Goal: Find specific fact: Find contact information

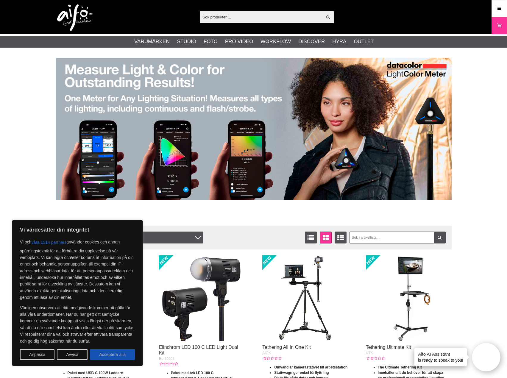
click at [129, 354] on button "Acceptera alla" at bounding box center [112, 354] width 45 height 11
checkbox input "true"
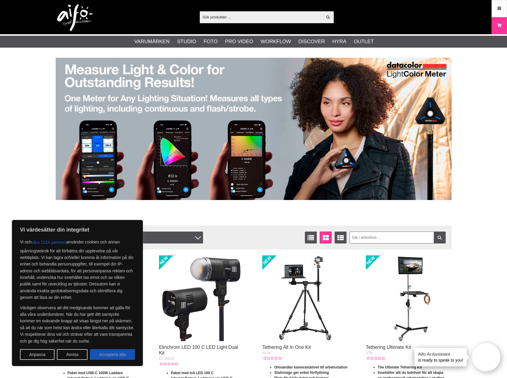
checkbox input "true"
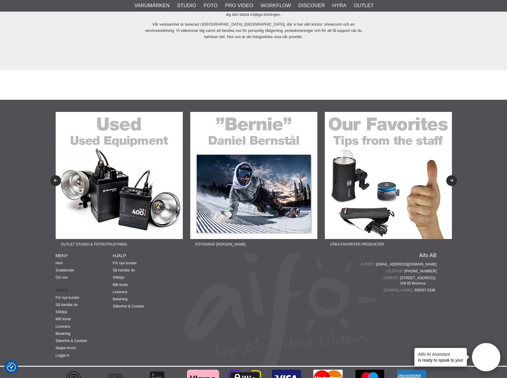
scroll to position [1321, 0]
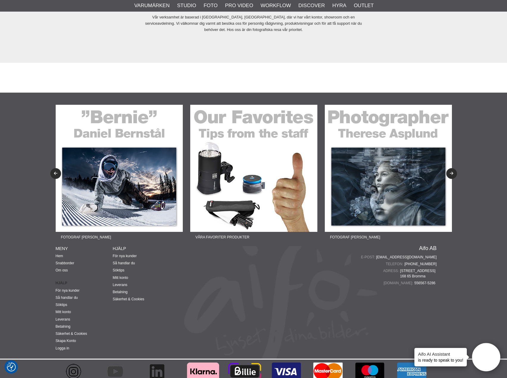
drag, startPoint x: 435, startPoint y: 265, endPoint x: 401, endPoint y: 267, distance: 34.0
click at [401, 268] on span "[STREET_ADDRESS]" at bounding box center [418, 273] width 37 height 11
copy span "[STREET_ADDRESS]"
click at [406, 270] on span "[STREET_ADDRESS]" at bounding box center [418, 273] width 37 height 11
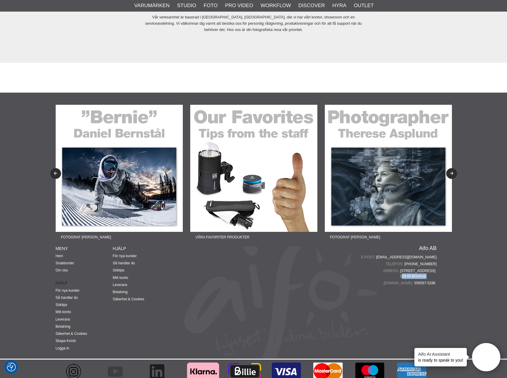
click at [406, 270] on span "[STREET_ADDRESS]" at bounding box center [418, 273] width 37 height 11
click at [409, 269] on span "[STREET_ADDRESS]" at bounding box center [418, 273] width 37 height 11
click at [411, 270] on span "[STREET_ADDRESS]" at bounding box center [418, 273] width 37 height 11
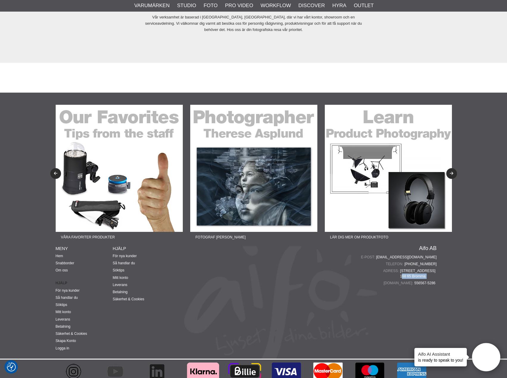
click at [412, 270] on span "[STREET_ADDRESS]" at bounding box center [418, 273] width 37 height 11
click at [407, 272] on span "[STREET_ADDRESS]" at bounding box center [418, 273] width 37 height 11
drag, startPoint x: 401, startPoint y: 271, endPoint x: 412, endPoint y: 271, distance: 10.1
click at [412, 271] on span "[STREET_ADDRESS]" at bounding box center [418, 273] width 37 height 11
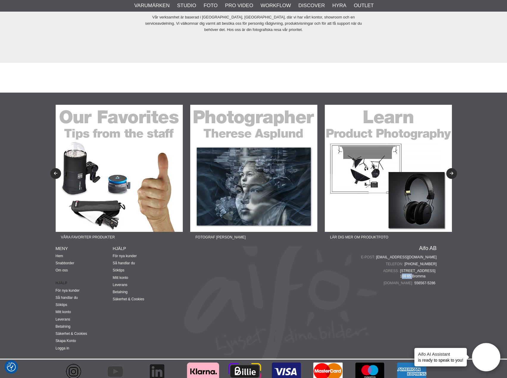
copy span "168 65"
